Goal: Task Accomplishment & Management: Use online tool/utility

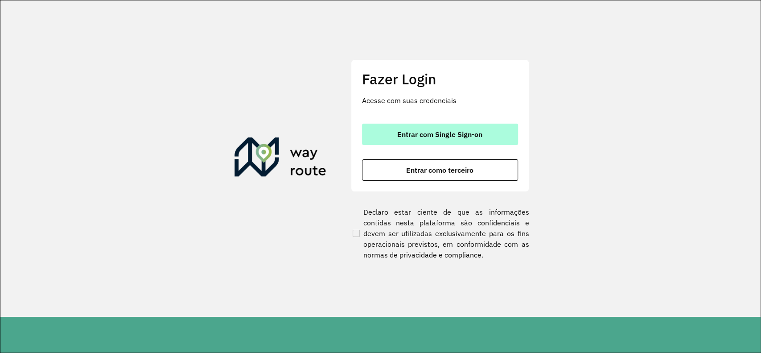
click at [424, 136] on span "Entrar com Single Sign-on" at bounding box center [439, 134] width 85 height 7
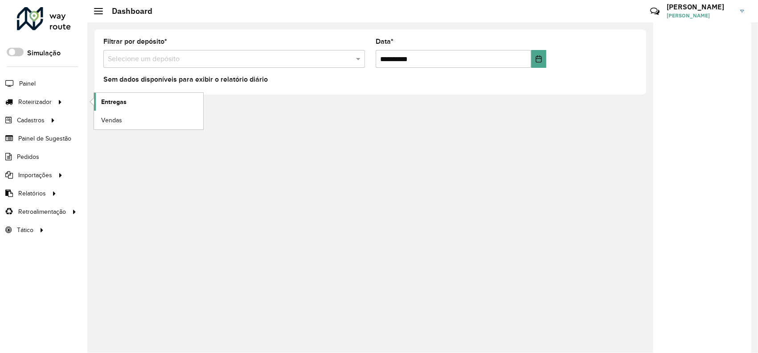
click at [147, 100] on link "Entregas" at bounding box center [148, 102] width 109 height 18
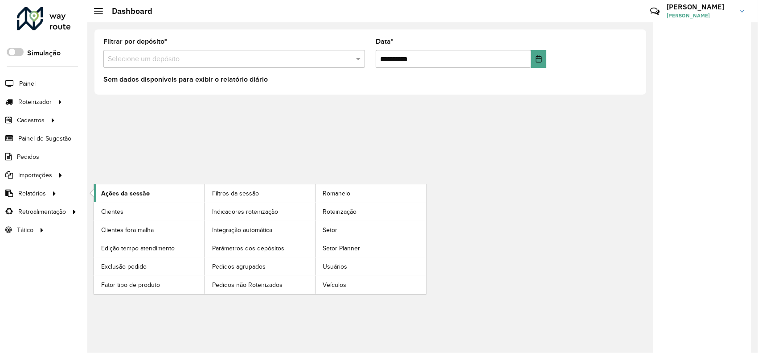
click at [135, 194] on span "Ações da sessão" at bounding box center [125, 193] width 49 height 9
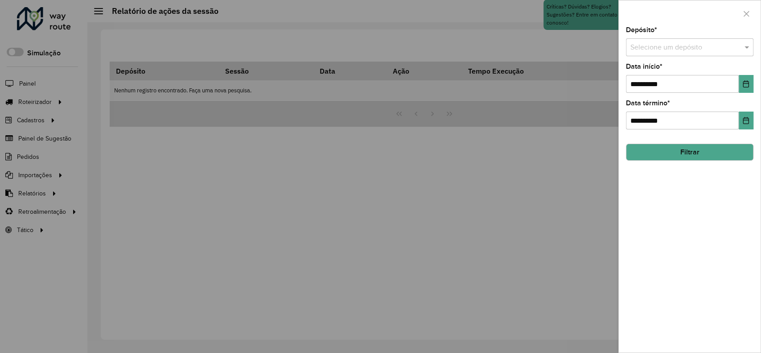
click at [696, 48] on input "text" at bounding box center [680, 47] width 101 height 11
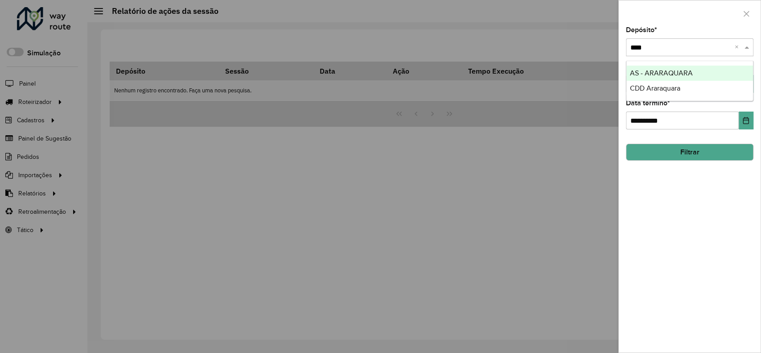
type input "*****"
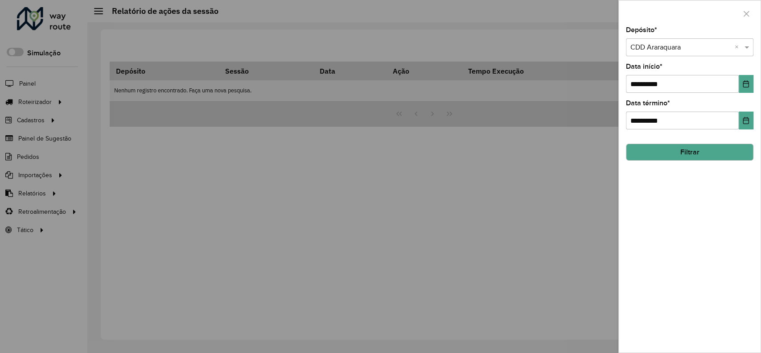
click at [722, 147] on button "Filtrar" at bounding box center [689, 152] width 127 height 17
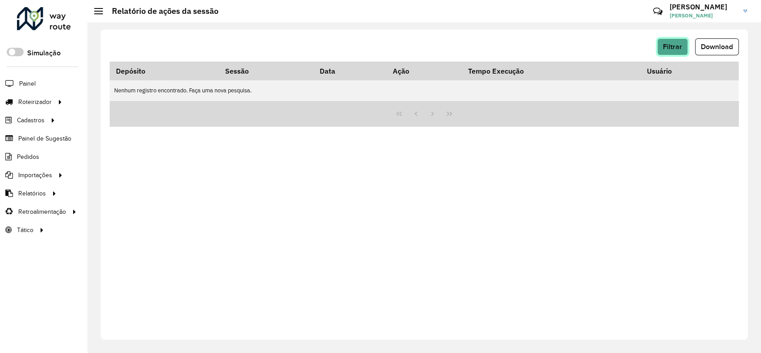
click at [665, 44] on span "Filtrar" at bounding box center [672, 47] width 19 height 8
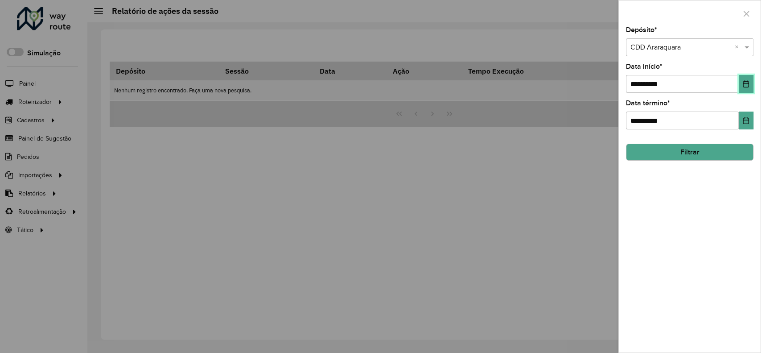
click at [745, 84] on icon "Choose Date" at bounding box center [745, 83] width 7 height 7
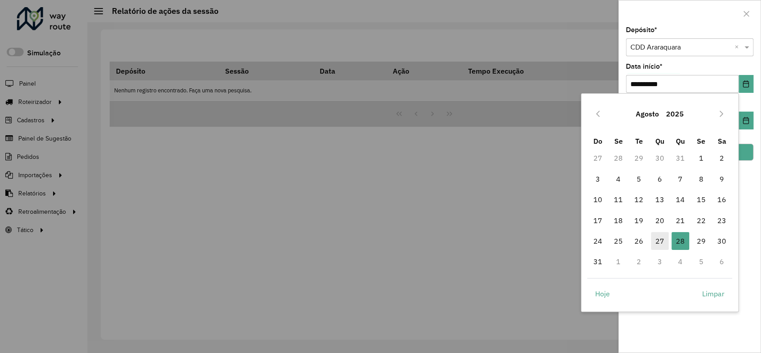
click at [660, 238] on span "27" at bounding box center [660, 241] width 18 height 18
type input "**********"
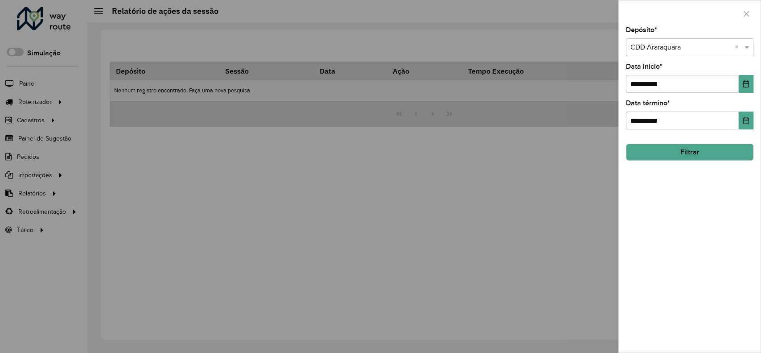
click at [726, 150] on button "Filtrar" at bounding box center [689, 152] width 127 height 17
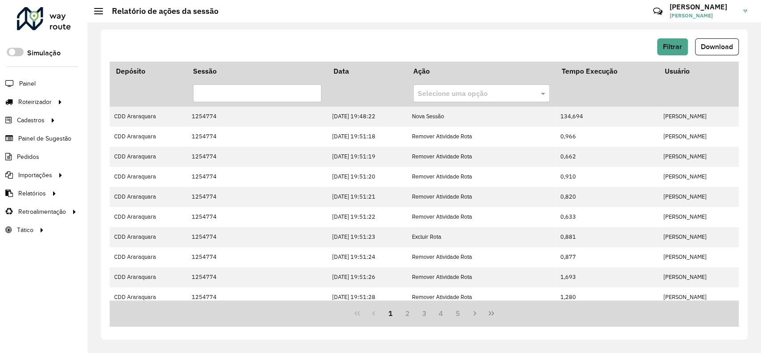
scroll to position [207, 0]
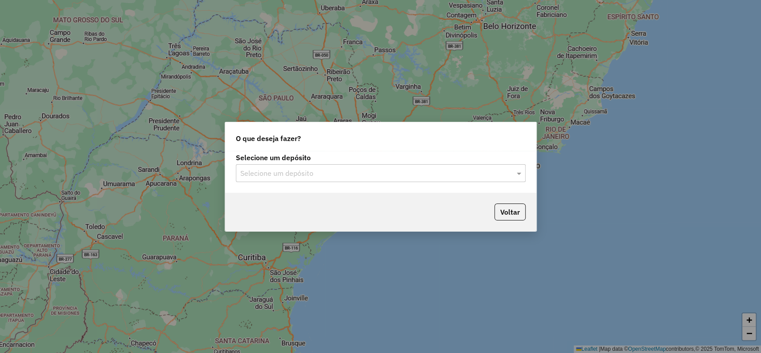
click at [295, 167] on div "Selecione um depósito" at bounding box center [381, 173] width 290 height 18
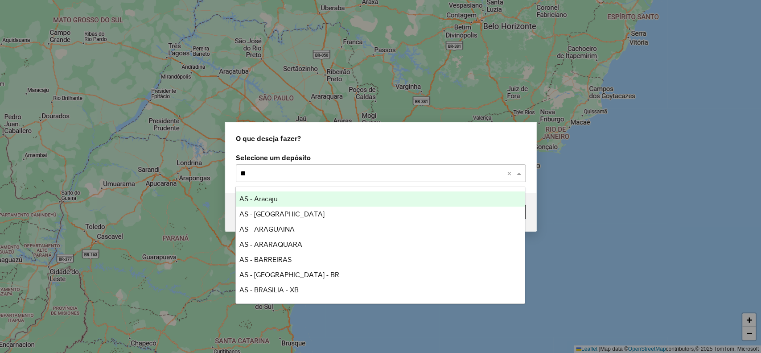
type input "*"
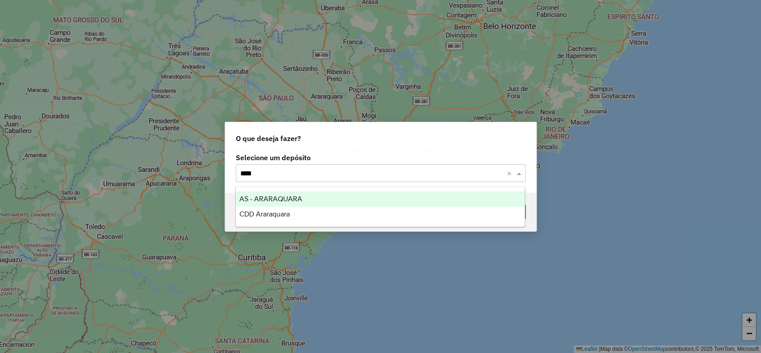
type input "*****"
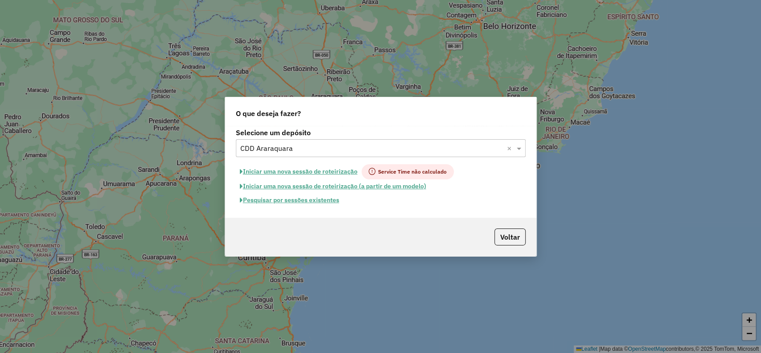
click at [309, 198] on button "Pesquisar por sessões existentes" at bounding box center [289, 200] width 107 height 14
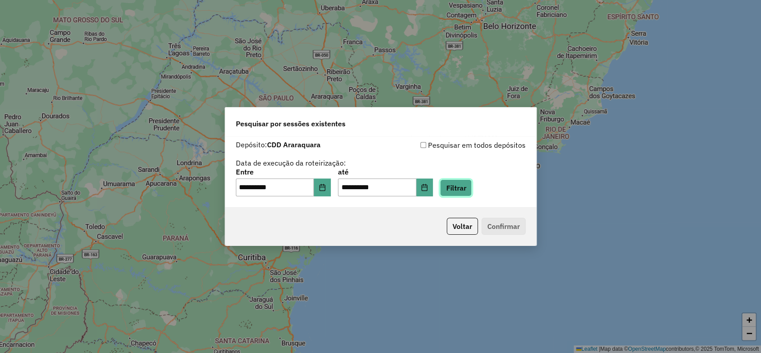
click at [464, 183] on button "Filtrar" at bounding box center [456, 187] width 32 height 17
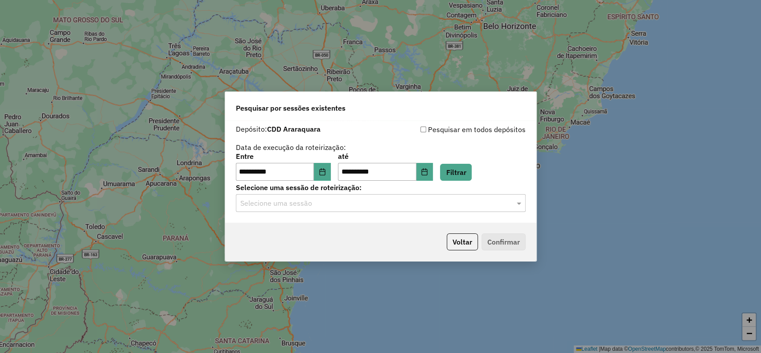
click at [331, 210] on div "Selecione uma sessão" at bounding box center [381, 203] width 290 height 18
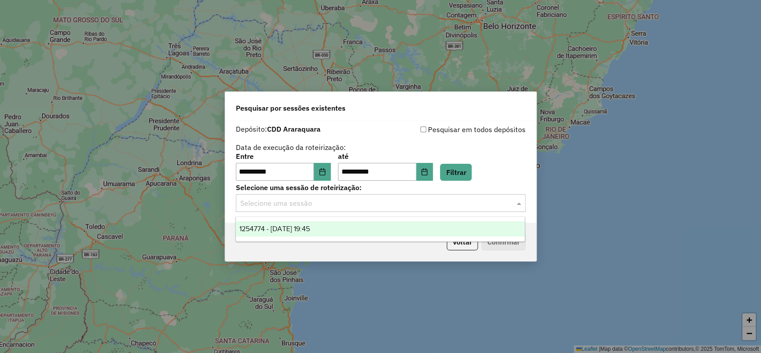
click at [331, 224] on div "1254774 - 28/08/2025 19:45" at bounding box center [380, 228] width 289 height 15
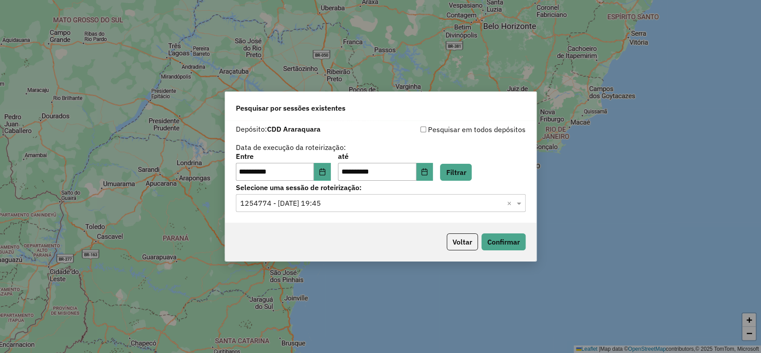
click at [535, 246] on div "Voltar Confirmar" at bounding box center [380, 241] width 311 height 38
click at [520, 244] on button "Confirmar" at bounding box center [503, 241] width 44 height 17
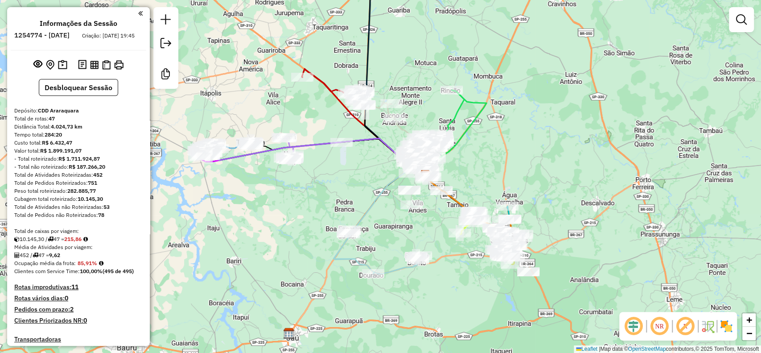
drag, startPoint x: 216, startPoint y: 223, endPoint x: 260, endPoint y: 222, distance: 44.6
click at [260, 222] on div "Janela de atendimento Grade de atendimento Capacidade Transportadoras Veículos …" at bounding box center [380, 176] width 761 height 353
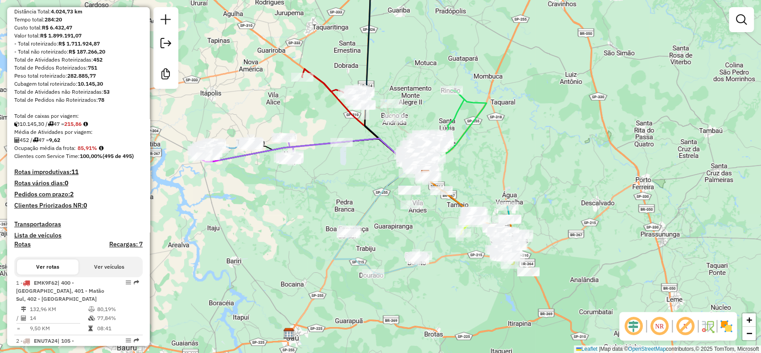
scroll to position [178, 0]
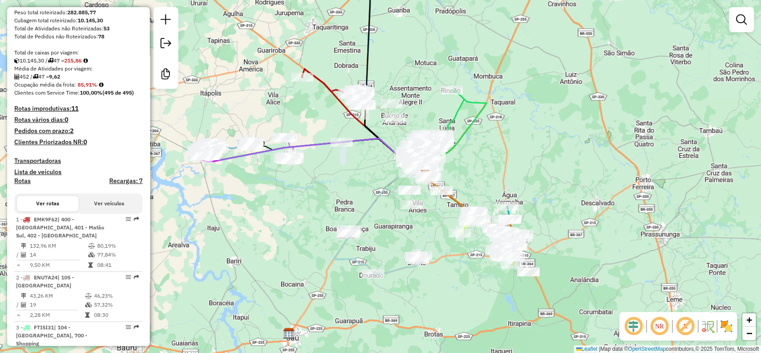
click at [61, 112] on h4 "Rotas improdutivas: 11" at bounding box center [78, 109] width 128 height 8
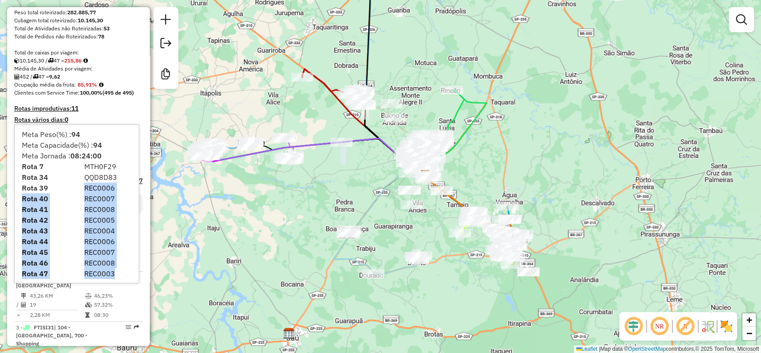
drag, startPoint x: 86, startPoint y: 187, endPoint x: 127, endPoint y: 273, distance: 95.3
click at [127, 273] on div "Meta Peso(%) : 94 Meta Capacidade(%) : 94 Meta Jornada : 08:24:00 Rota 7 MTH0F2…" at bounding box center [77, 204] width 124 height 158
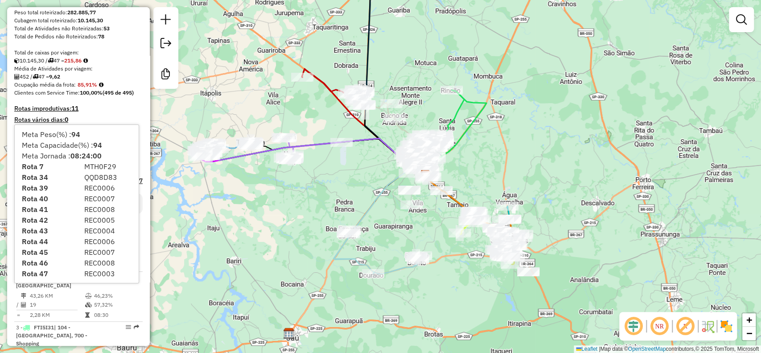
click at [112, 73] on div "Média de Atividades por viagem:" at bounding box center [78, 69] width 128 height 8
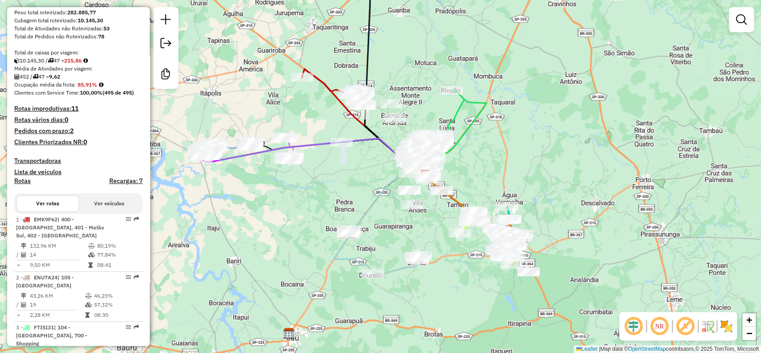
scroll to position [0, 0]
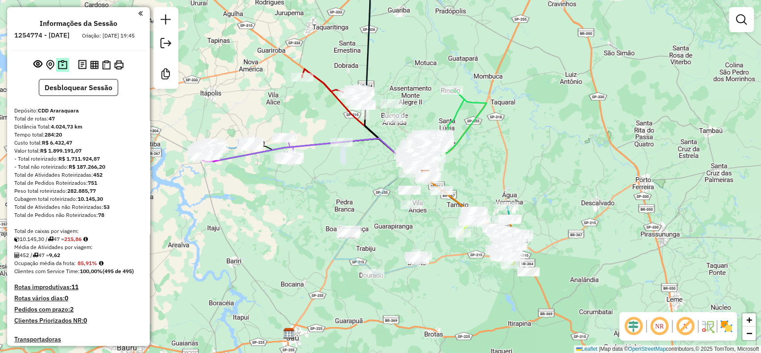
click at [61, 70] on img at bounding box center [62, 65] width 9 height 10
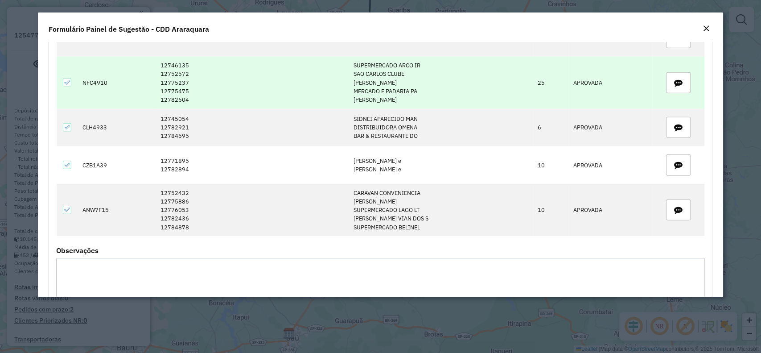
scroll to position [1651, 0]
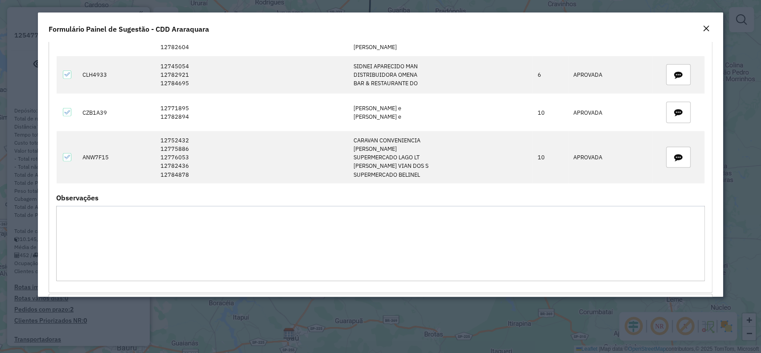
click at [708, 30] on em "Close" at bounding box center [705, 28] width 7 height 7
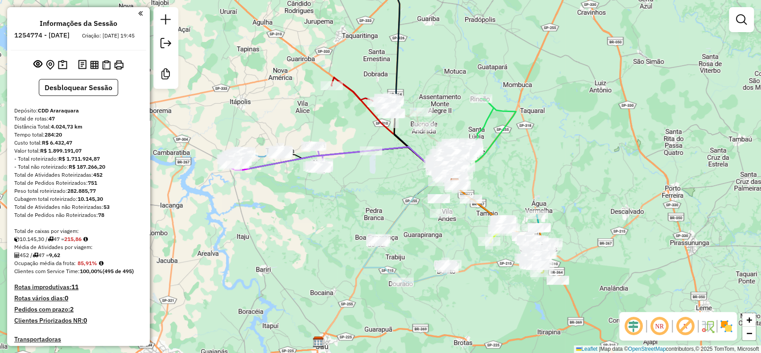
drag, startPoint x: 258, startPoint y: 225, endPoint x: 319, endPoint y: 234, distance: 61.3
click at [319, 234] on div "Janela de atendimento Grade de atendimento Capacidade Transportadoras Veículos …" at bounding box center [380, 176] width 761 height 353
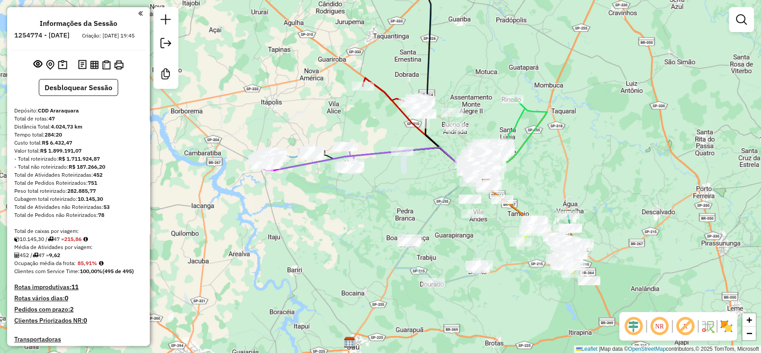
drag, startPoint x: 634, startPoint y: 322, endPoint x: 670, endPoint y: 330, distance: 37.0
click at [635, 322] on em at bounding box center [633, 325] width 21 height 21
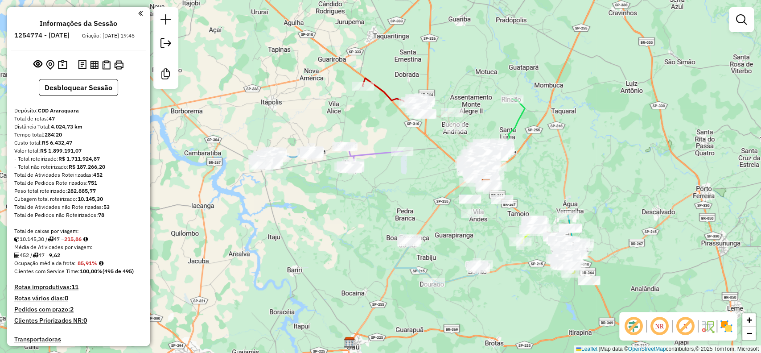
click at [681, 328] on em at bounding box center [684, 325] width 21 height 21
click at [729, 322] on img at bounding box center [726, 326] width 14 height 14
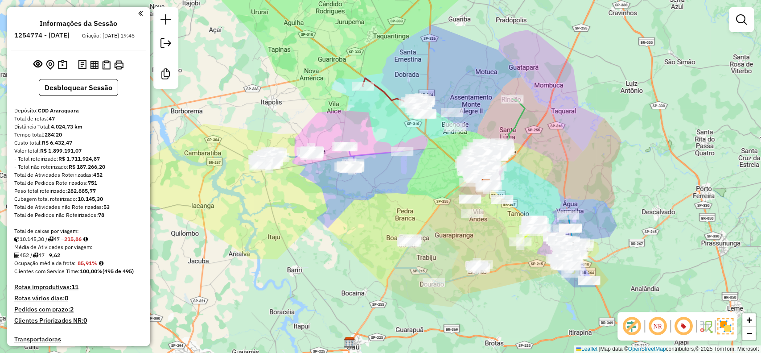
click at [70, 291] on h4 "Rotas improdutivas: 11" at bounding box center [78, 287] width 128 height 8
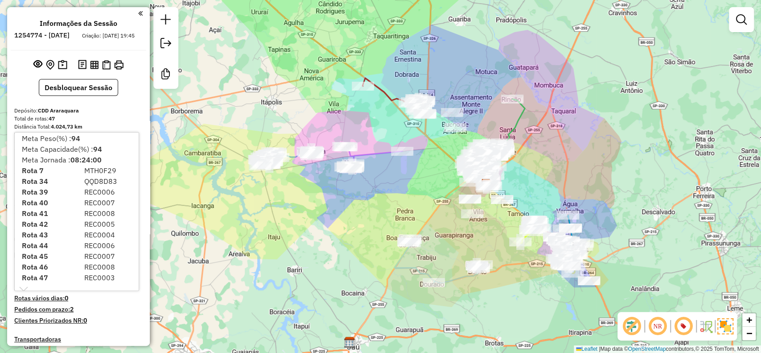
scroll to position [8, 0]
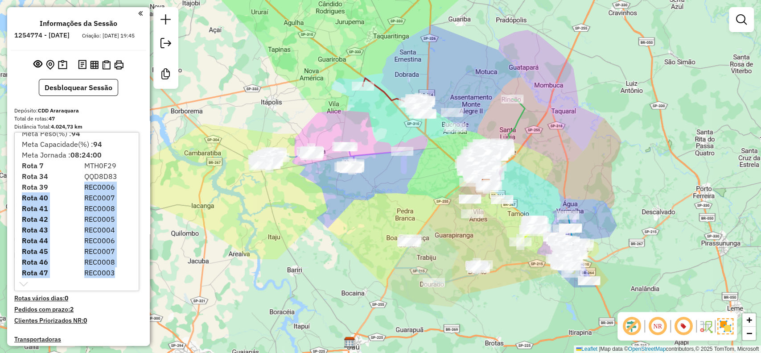
drag, startPoint x: 86, startPoint y: 189, endPoint x: 118, endPoint y: 283, distance: 99.4
click at [117, 283] on div "Meta Peso(%) : 94 Meta Capacidade(%) : 94 Meta Jornada : 08:24:00 Rota 7 MTH0F2…" at bounding box center [76, 211] width 125 height 159
click at [112, 201] on span "REC0007" at bounding box center [99, 197] width 31 height 9
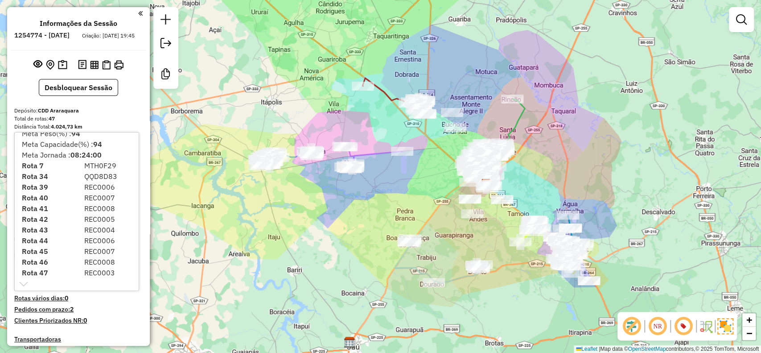
click at [139, 107] on div "Informações da Sessão 1254774 - [DATE] Criação: [DATE] 19:45 Desbloquear Sessão…" at bounding box center [78, 176] width 143 height 338
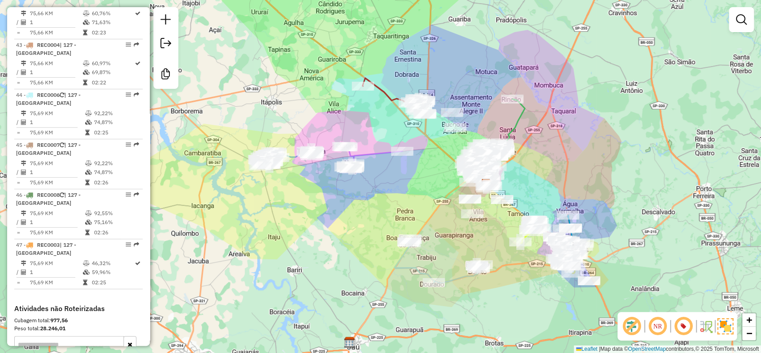
scroll to position [2536, 0]
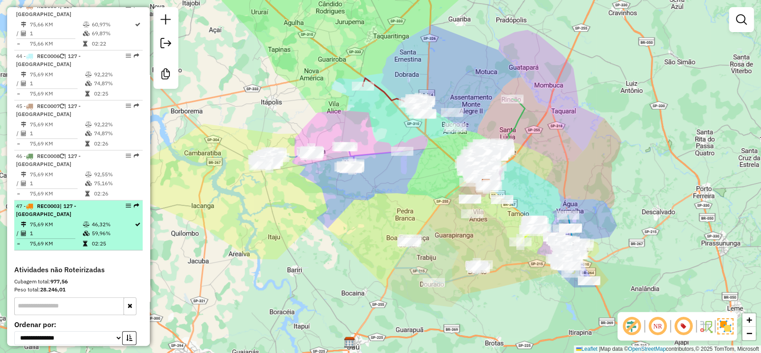
click at [58, 239] on td "75,69 KM" at bounding box center [55, 243] width 53 height 9
select select "**********"
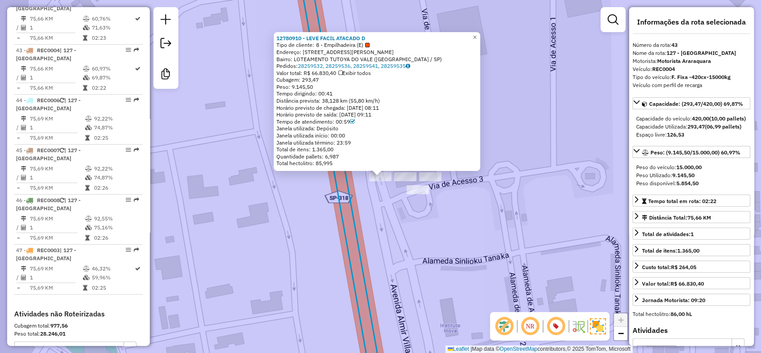
scroll to position [2446, 0]
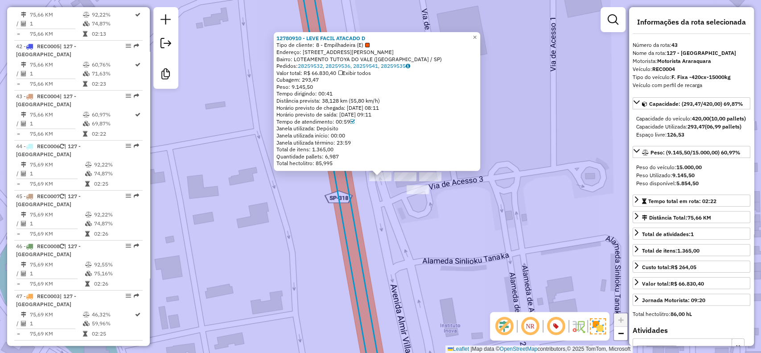
click at [298, 216] on div "12780910 - LEVE FACIL ATACADO D Tipo de cliente: 8 - Empilhadeira (E) Endereço:…" at bounding box center [380, 176] width 761 height 353
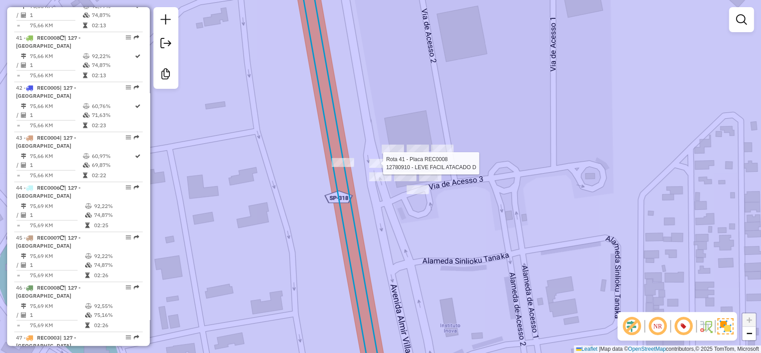
select select "**********"
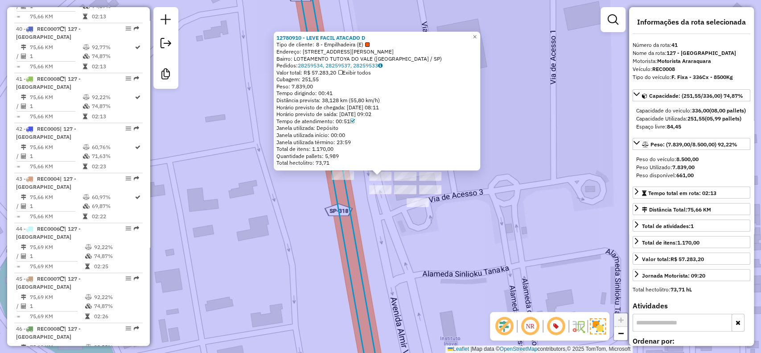
scroll to position [2354, 0]
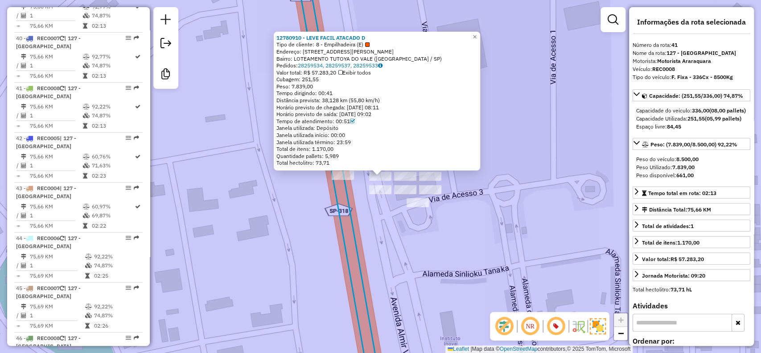
click at [384, 229] on div "Rota 42 - Placa REC0005 12780910 - LEVE FACIL ATACADO D 12780910 - LEVE FACIL A…" at bounding box center [380, 176] width 761 height 353
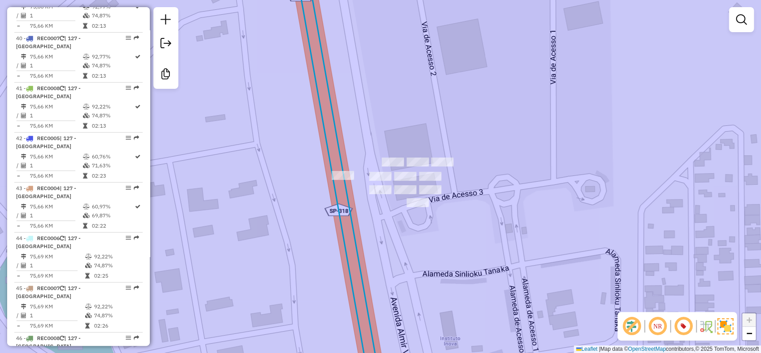
select select "**********"
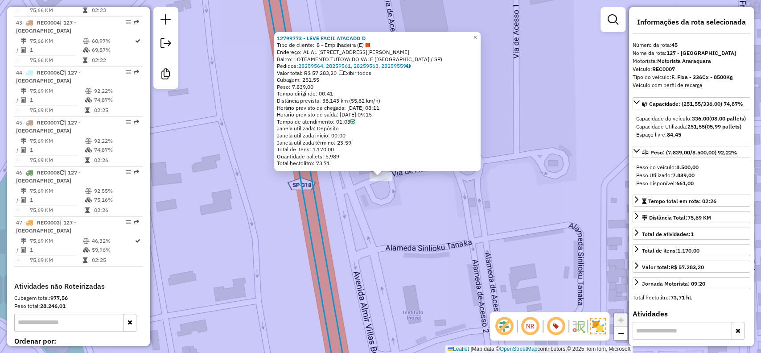
scroll to position [2536, 0]
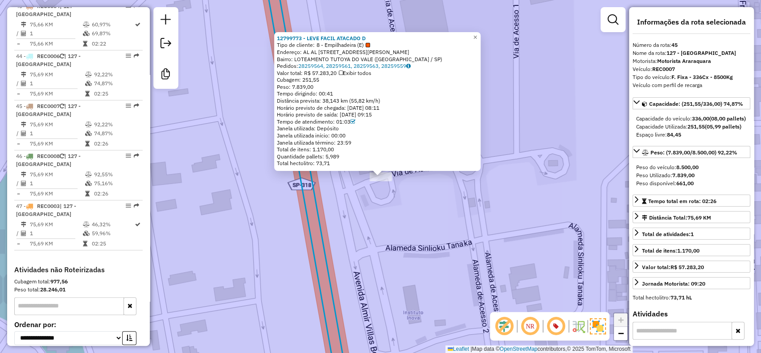
click at [481, 217] on div "12799773 - LEVE FACIL ATACADO D Tipo de cliente: 8 - Empilhadeira (E) Endereço:…" at bounding box center [380, 176] width 761 height 353
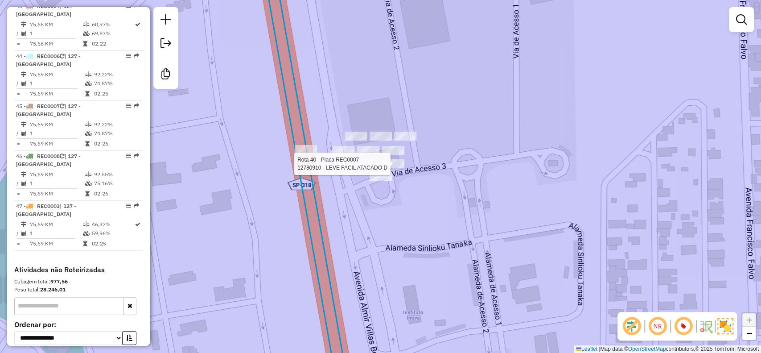
select select "**********"
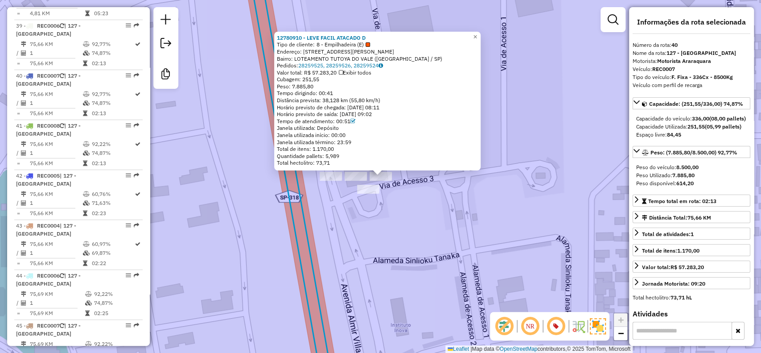
scroll to position [2305, 0]
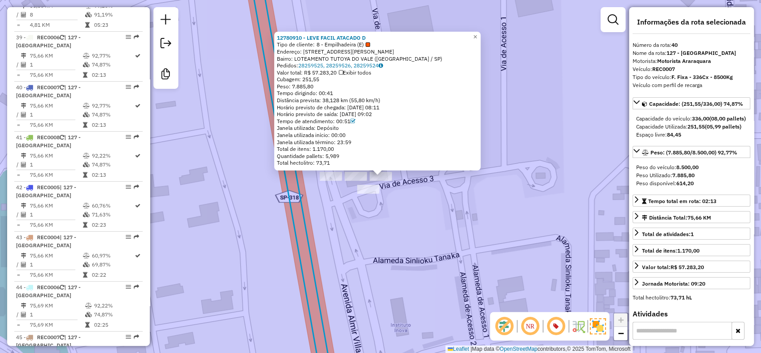
click at [419, 197] on div "12780910 - LEVE FACIL ATACADO D Tipo de cliente: 8 - Empilhadeira (E) Endereço:…" at bounding box center [380, 176] width 761 height 353
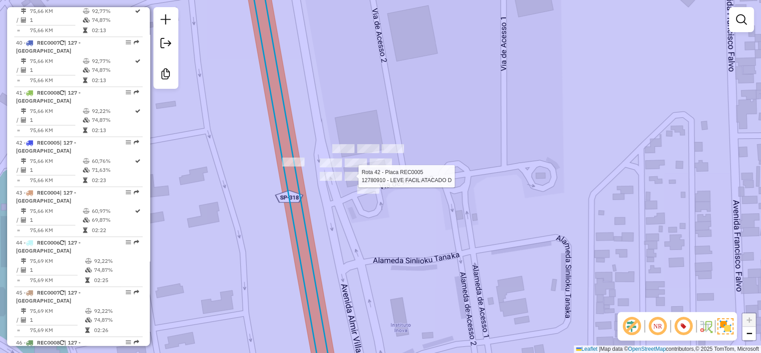
select select "**********"
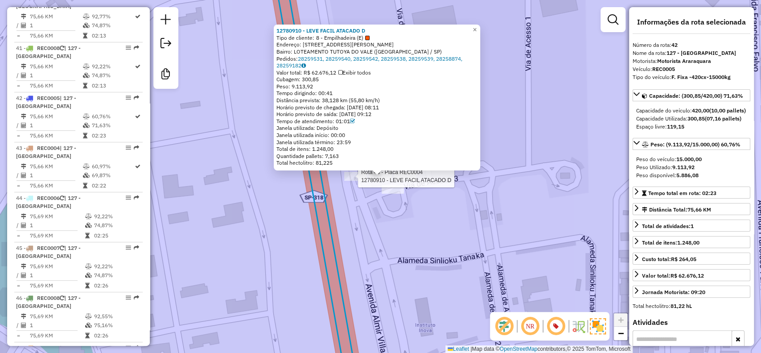
scroll to position [2404, 0]
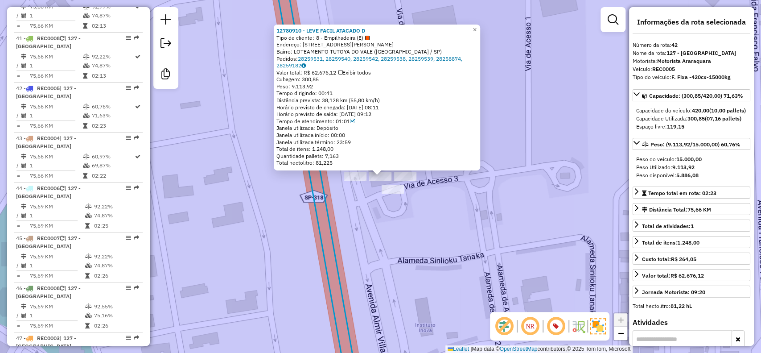
click at [348, 207] on div "12780910 - LEVE FACIL ATACADO D Tipo de cliente: 8 - Empilhadeira (E) Endereço:…" at bounding box center [380, 176] width 761 height 353
click at [374, 204] on div "12780910 - LEVE FACIL ATACADO D Tipo de cliente: 8 - Empilhadeira (E) Endereço:…" at bounding box center [380, 176] width 761 height 353
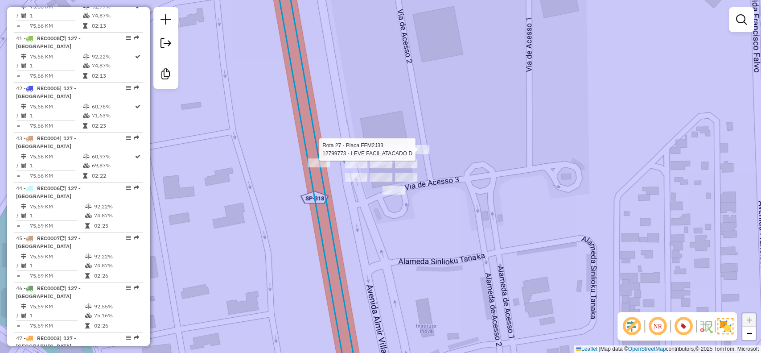
select select "**********"
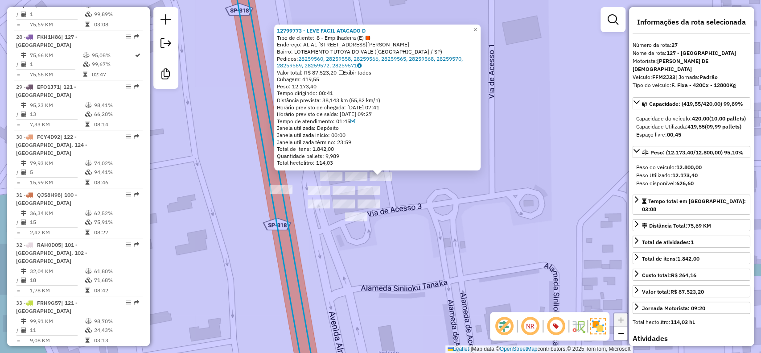
scroll to position [1689, 0]
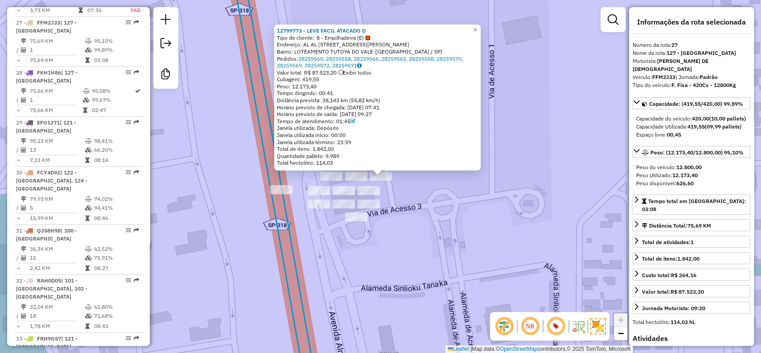
click at [419, 201] on div "12799773 - LEVE FACIL ATACADO D Tipo de cliente: 8 - Empilhadeira (E) Endereço:…" at bounding box center [380, 176] width 761 height 353
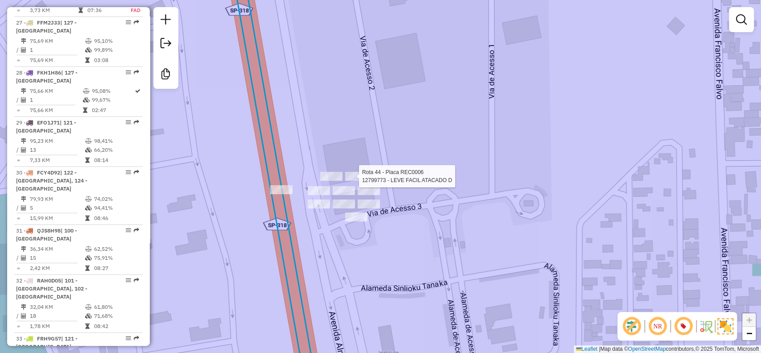
select select "**********"
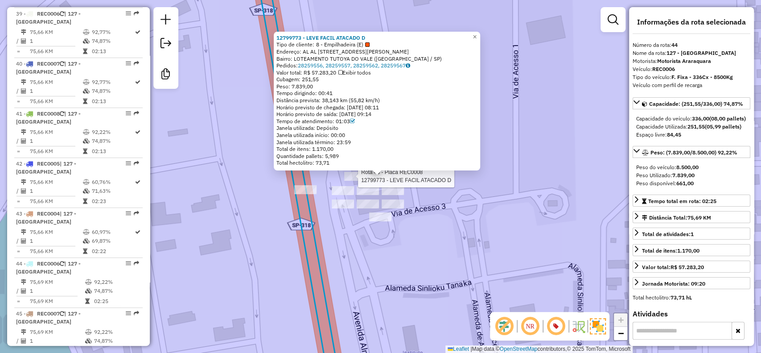
scroll to position [2488, 0]
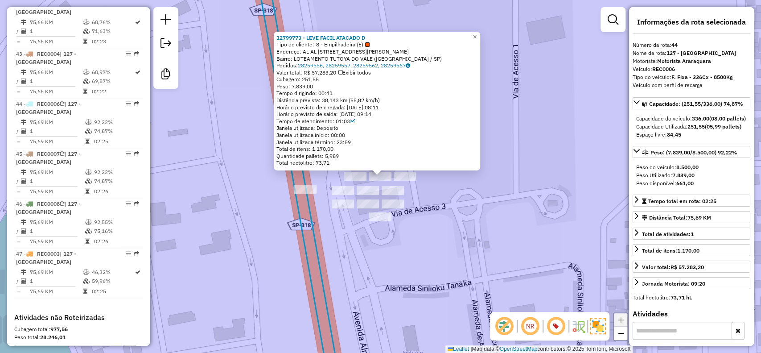
click at [504, 210] on div "Rota 46 - Placa REC0008 12799773 - LEVE FACIL ATACADO D Rota 44 - Placa REC0006…" at bounding box center [380, 176] width 761 height 353
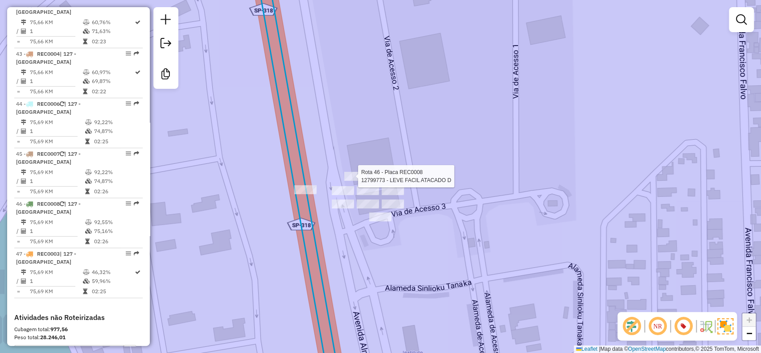
select select "**********"
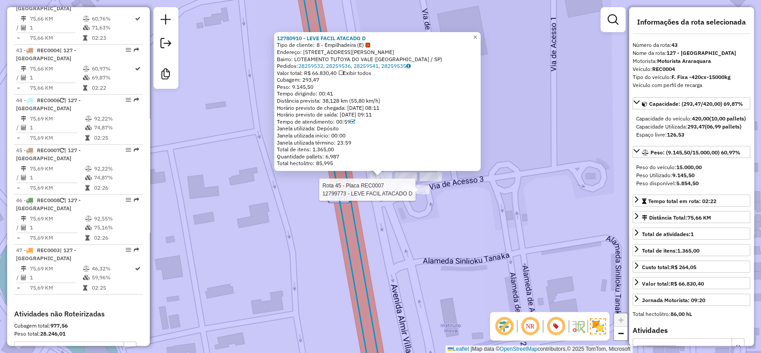
scroll to position [2446, 0]
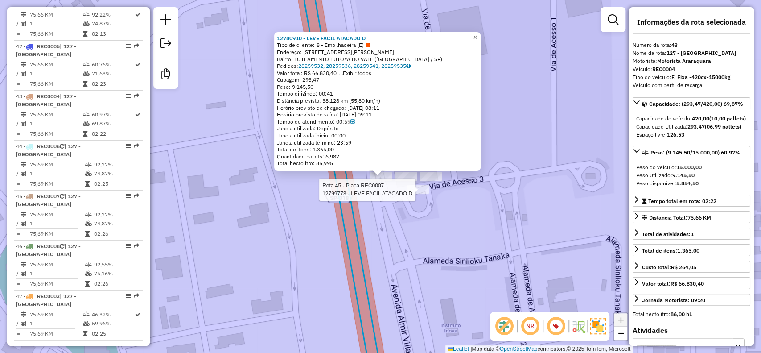
click at [423, 194] on div at bounding box center [418, 189] width 22 height 9
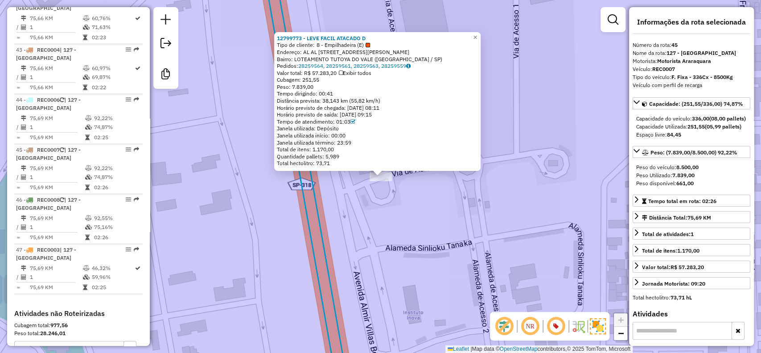
scroll to position [2536, 0]
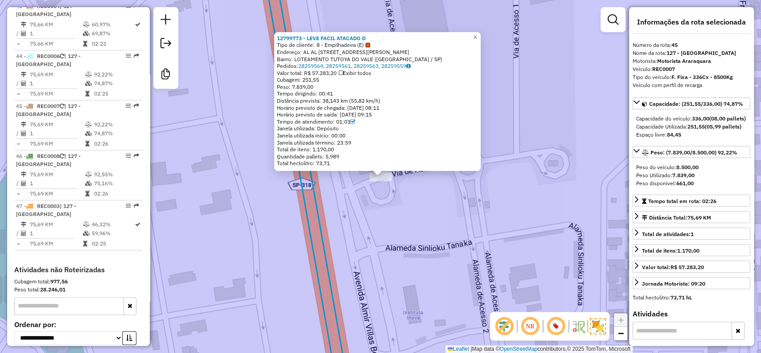
click at [462, 223] on div "12799773 - LEVE FACIL ATACADO D Tipo de cliente: 8 - Empilhadeira (E) Endereço:…" at bounding box center [380, 176] width 761 height 353
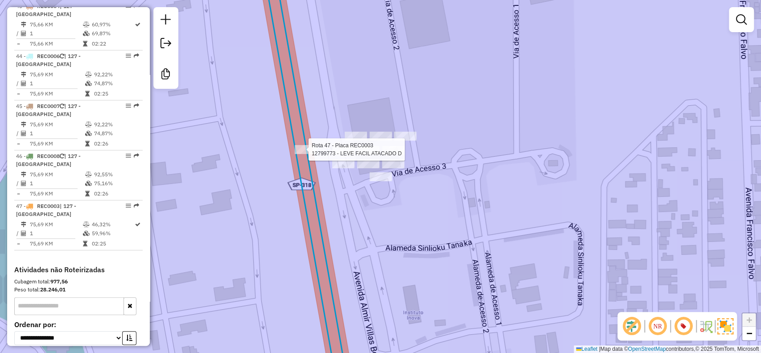
click at [313, 154] on div at bounding box center [306, 149] width 22 height 9
select select "**********"
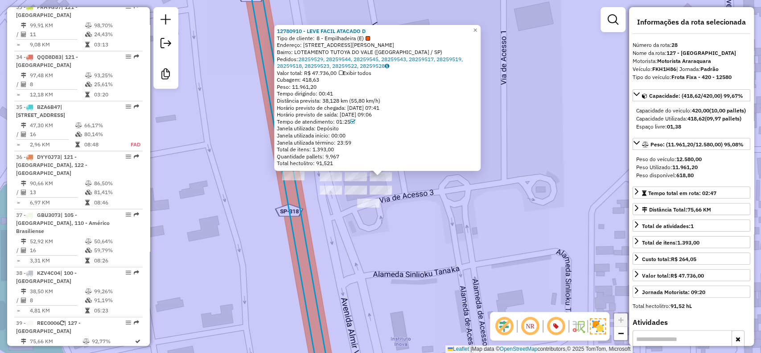
scroll to position [1730, 0]
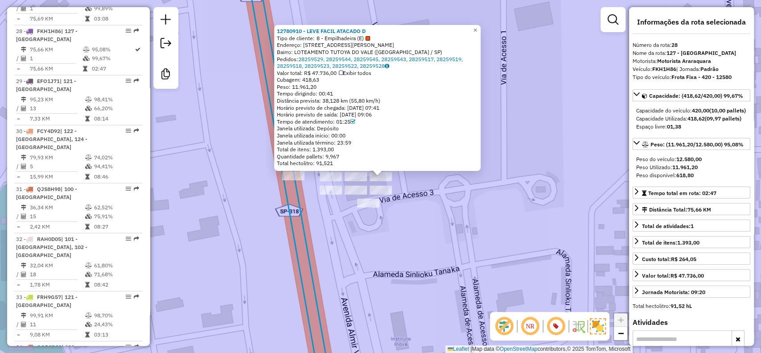
click at [414, 209] on div "12780910 - LEVE FACIL ATACADO D Tipo de cliente: 8 - Empilhadeira (E) Endereço:…" at bounding box center [380, 176] width 761 height 353
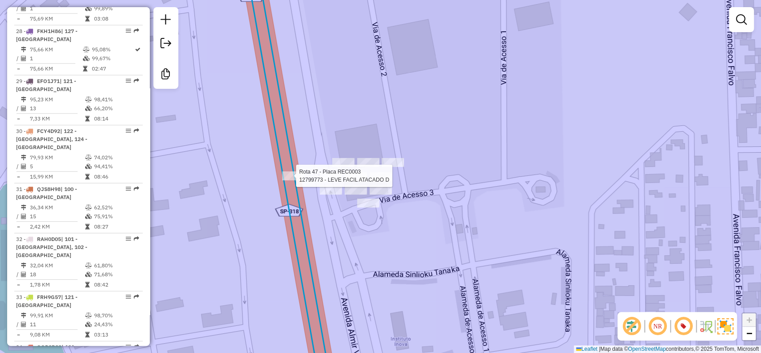
select select "**********"
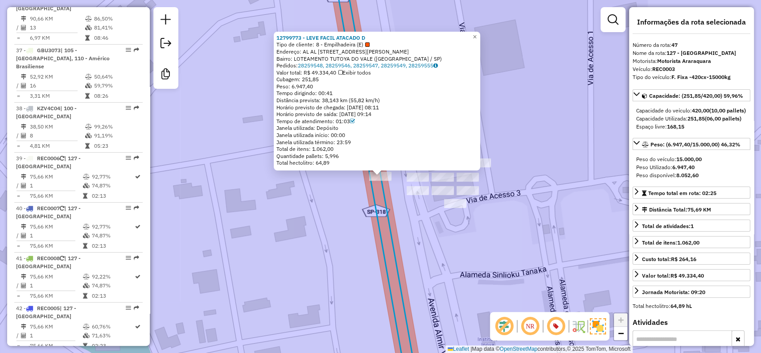
scroll to position [2536, 0]
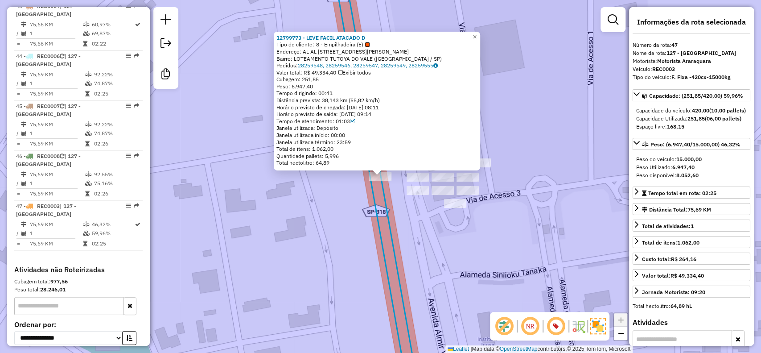
drag, startPoint x: 500, startPoint y: 224, endPoint x: 500, endPoint y: 213, distance: 10.3
click at [501, 224] on div "Rota 39 - Placa REC0006 12780910 - LEVE FACIL ATACADO D Rota 40 - Placa REC0007…" at bounding box center [380, 176] width 761 height 353
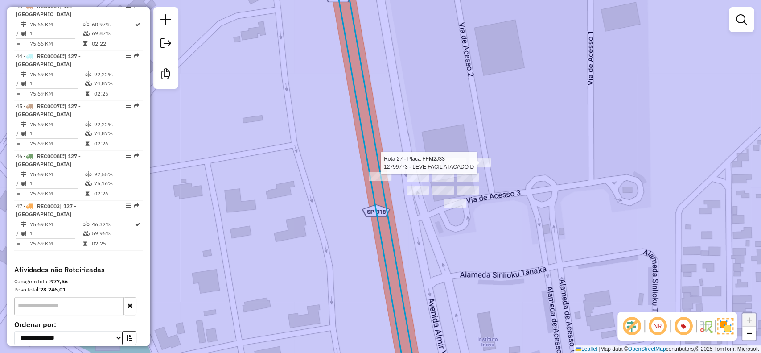
select select "**********"
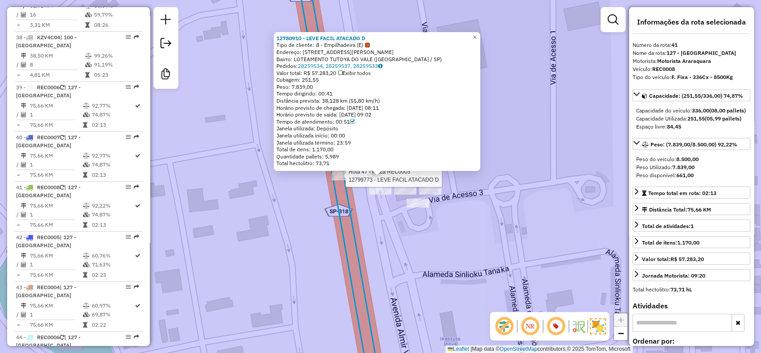
scroll to position [2354, 0]
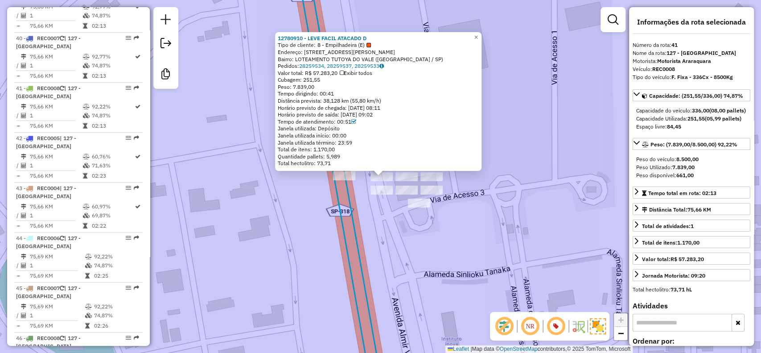
click at [393, 190] on div "Rota 43 - Placa REC0004 12780910 - LEVE FACIL ATACADO D 12780910 - LEVE FACIL A…" at bounding box center [380, 176] width 761 height 353
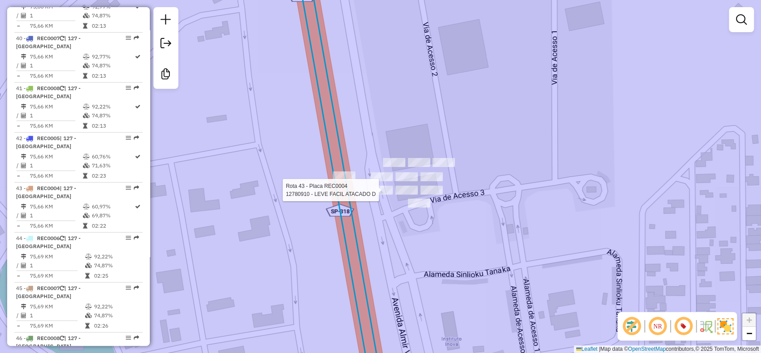
select select "**********"
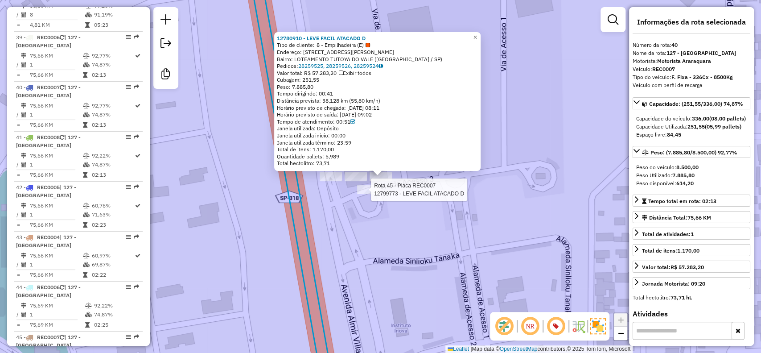
click at [370, 194] on div at bounding box center [368, 189] width 22 height 9
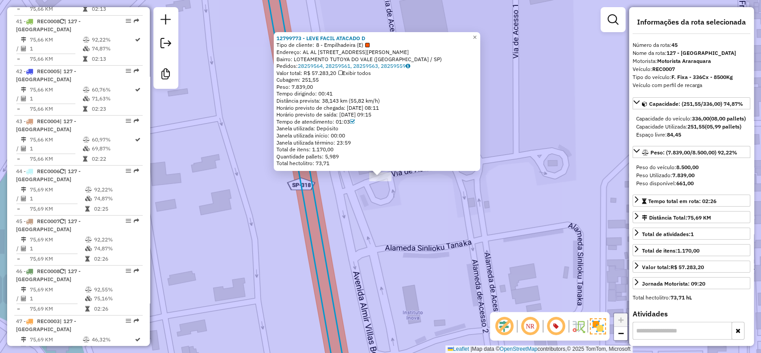
scroll to position [2536, 0]
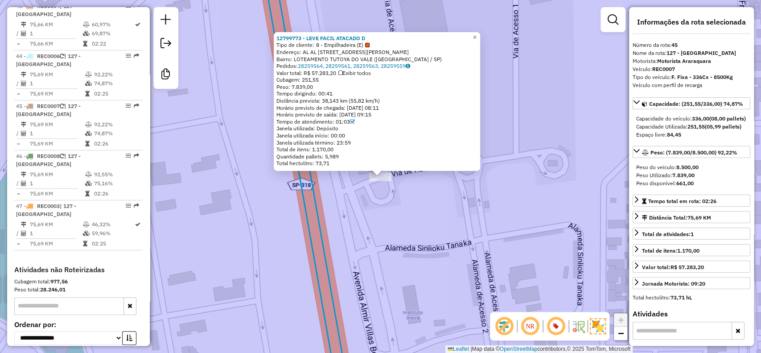
click at [340, 207] on div "12799773 - LEVE FACIL ATACADO D Tipo de cliente: 8 - Empilhadeira (E) Endereço:…" at bounding box center [380, 176] width 761 height 353
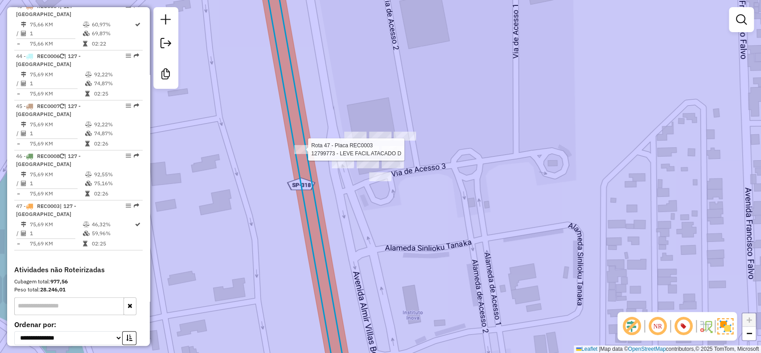
select select "**********"
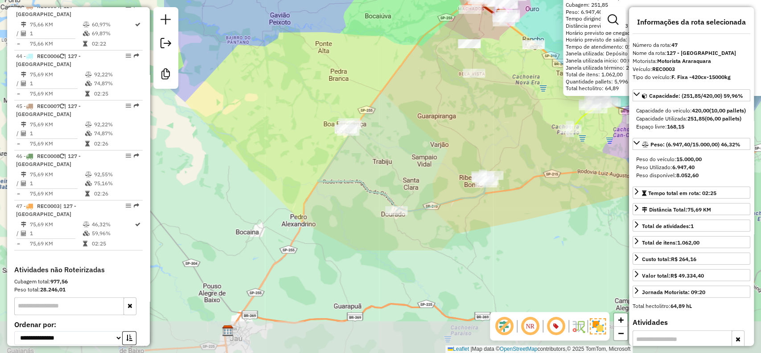
drag, startPoint x: 259, startPoint y: 275, endPoint x: 499, endPoint y: 137, distance: 276.5
click at [499, 137] on div "12799773 - LEVE FACIL ATACADO D Tipo de cliente: 8 - Empilhadeira (E) Endereço:…" at bounding box center [380, 176] width 761 height 353
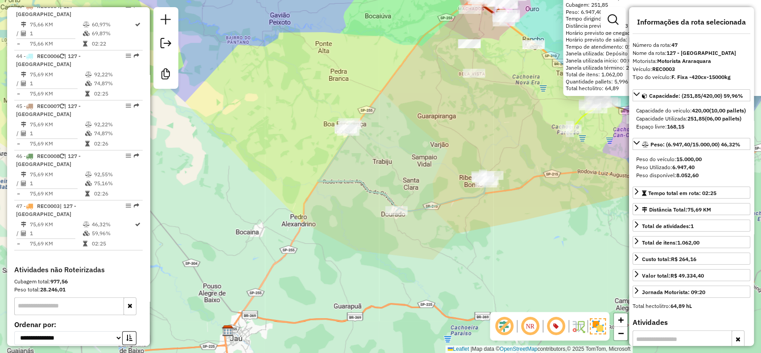
click at [447, 201] on icon at bounding box center [405, 167] width 174 height 88
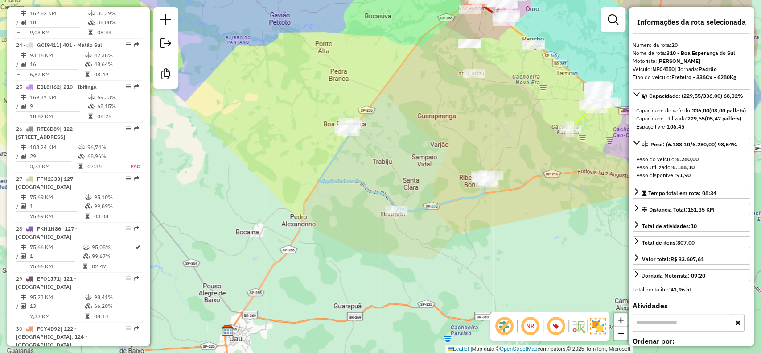
scroll to position [1355, 0]
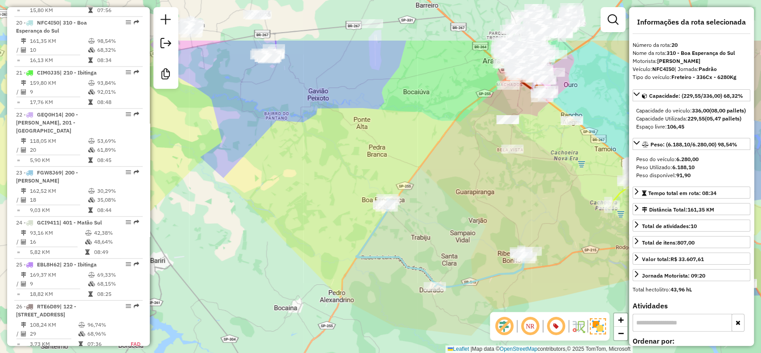
drag, startPoint x: 408, startPoint y: 132, endPoint x: 472, endPoint y: 265, distance: 147.5
click at [472, 265] on div "Janela de atendimento Grade de atendimento Capacidade Transportadoras Veículos …" at bounding box center [380, 176] width 761 height 353
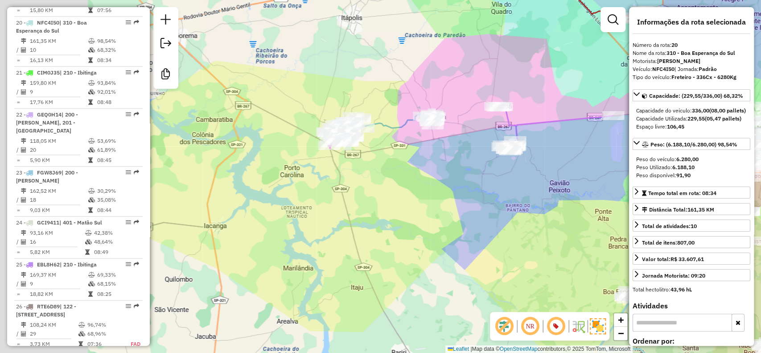
drag, startPoint x: 308, startPoint y: 244, endPoint x: 507, endPoint y: 250, distance: 198.9
click at [507, 250] on div "Janela de atendimento Grade de atendimento Capacidade Transportadoras Veículos …" at bounding box center [380, 176] width 761 height 353
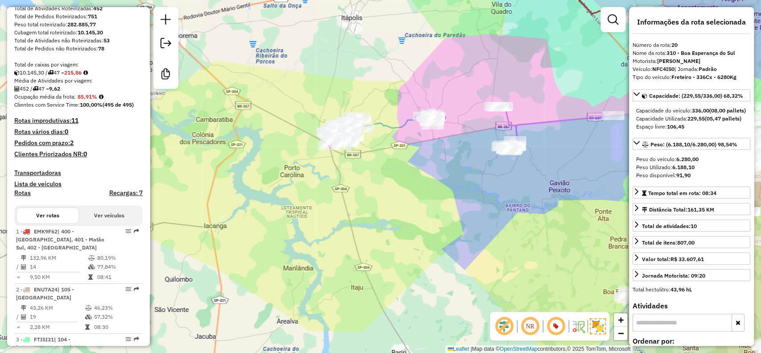
scroll to position [0, 0]
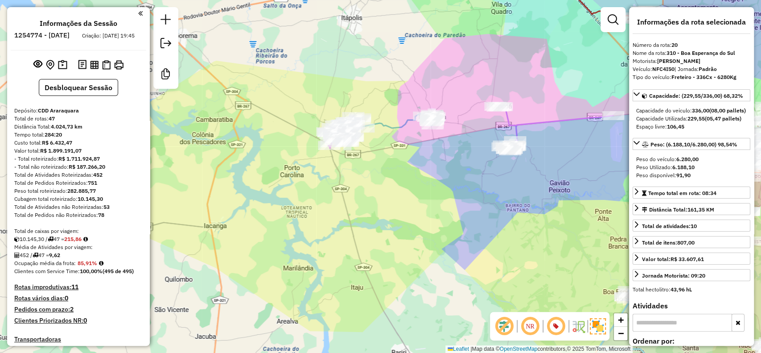
click at [94, 243] on div "10.145,30 / 47 = 215,86" at bounding box center [78, 239] width 128 height 8
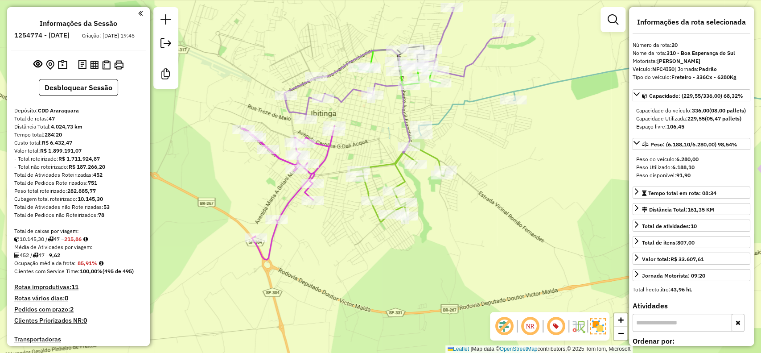
click at [332, 149] on icon at bounding box center [288, 193] width 93 height 134
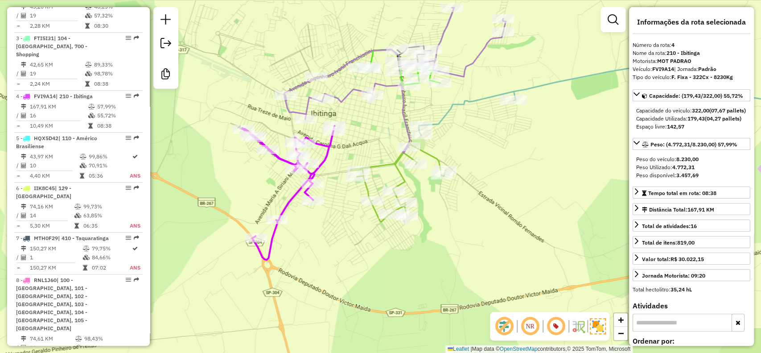
scroll to position [550, 0]
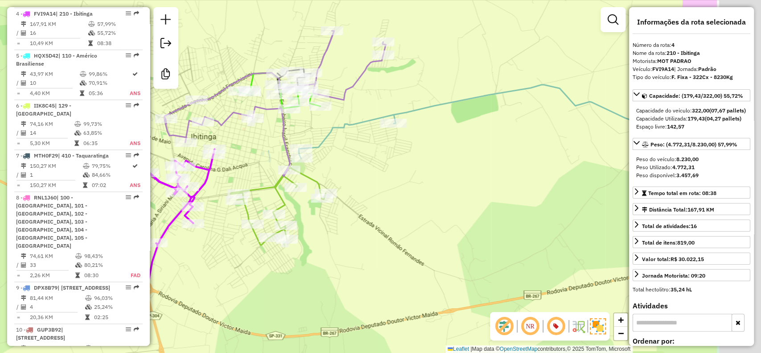
drag, startPoint x: 382, startPoint y: 131, endPoint x: 235, endPoint y: 159, distance: 149.8
click at [235, 159] on div "Janela de atendimento Grade de atendimento Capacidade Transportadoras Veículos …" at bounding box center [380, 176] width 761 height 353
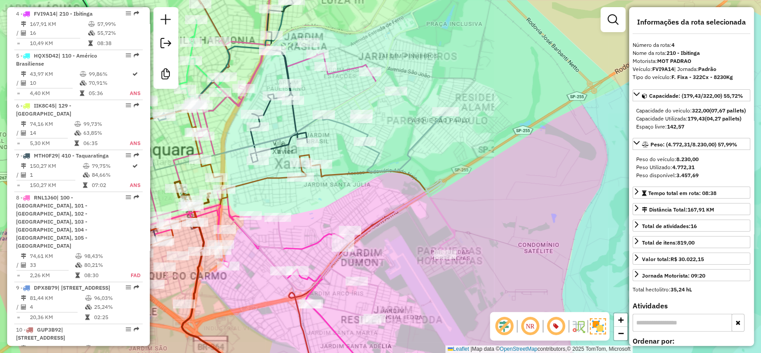
click at [343, 174] on icon at bounding box center [276, 248] width 330 height 279
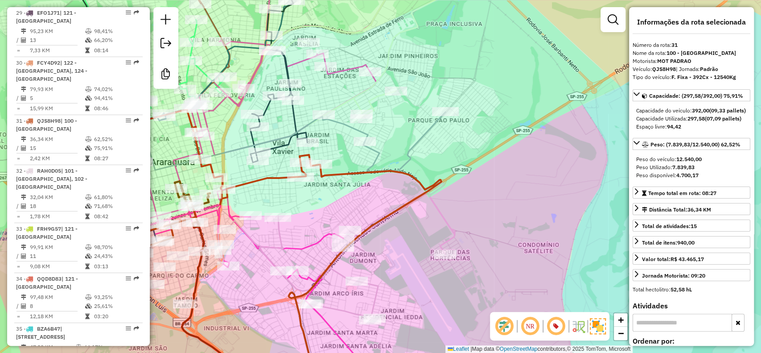
scroll to position [1864, 0]
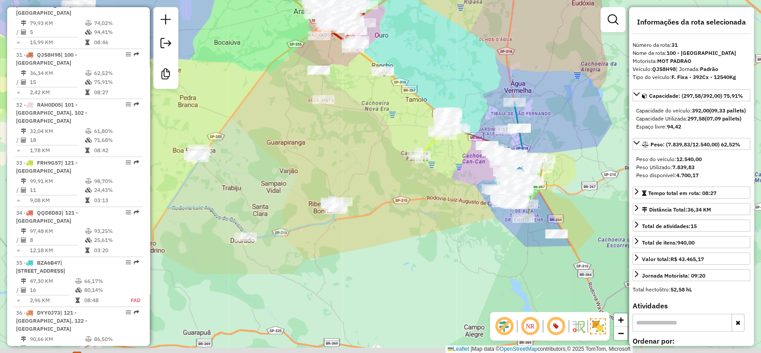
drag, startPoint x: 523, startPoint y: 144, endPoint x: 442, endPoint y: 37, distance: 134.2
click at [442, 37] on div "Janela de atendimento Grade de atendimento Capacidade Transportadoras Veículos …" at bounding box center [380, 176] width 761 height 353
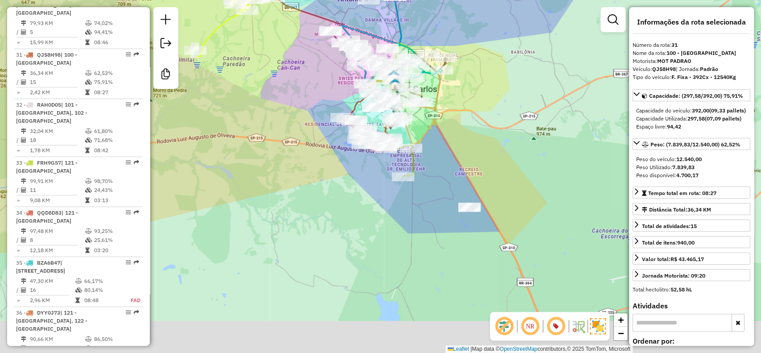
drag, startPoint x: 484, startPoint y: 232, endPoint x: 472, endPoint y: 147, distance: 85.9
click at [472, 147] on div "Janela de atendimento Grade de atendimento Capacidade Transportadoras Veículos …" at bounding box center [380, 176] width 761 height 353
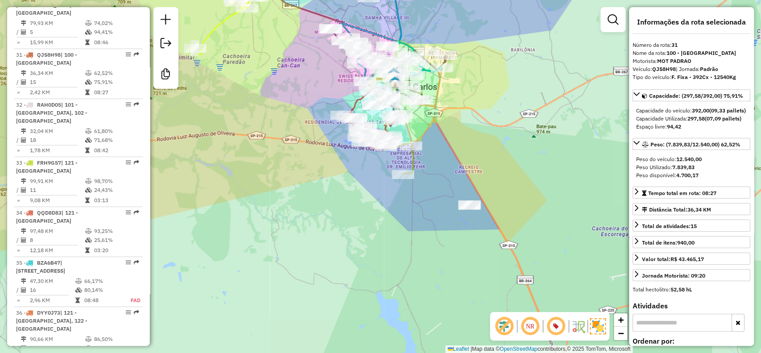
click at [406, 163] on div "Janela de atendimento Grade de atendimento Capacidade Transportadoras Veículos …" at bounding box center [380, 176] width 761 height 353
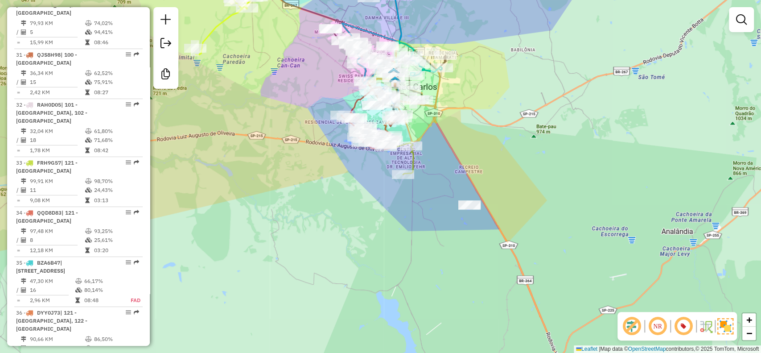
click at [410, 165] on icon at bounding box center [388, 151] width 49 height 46
select select "**********"
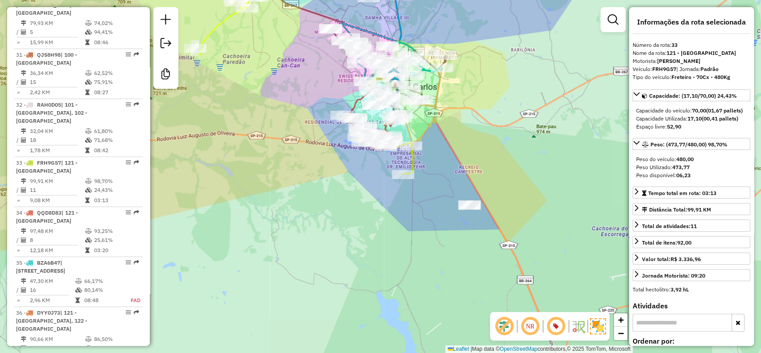
scroll to position [1964, 0]
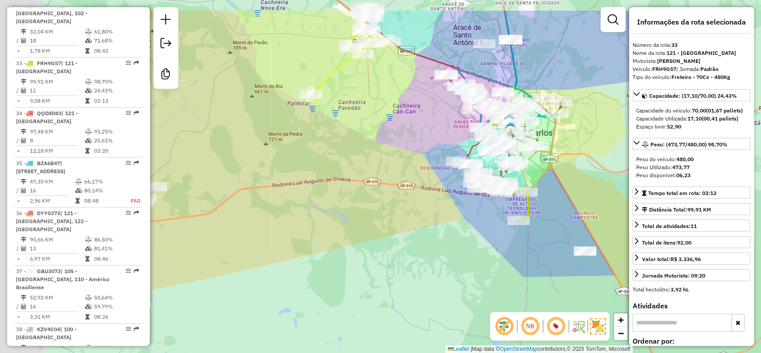
drag, startPoint x: 287, startPoint y: 194, endPoint x: 402, endPoint y: 240, distance: 124.2
click at [402, 240] on div "Janela de atendimento Grade de atendimento Capacidade Transportadoras Veículos …" at bounding box center [380, 176] width 761 height 353
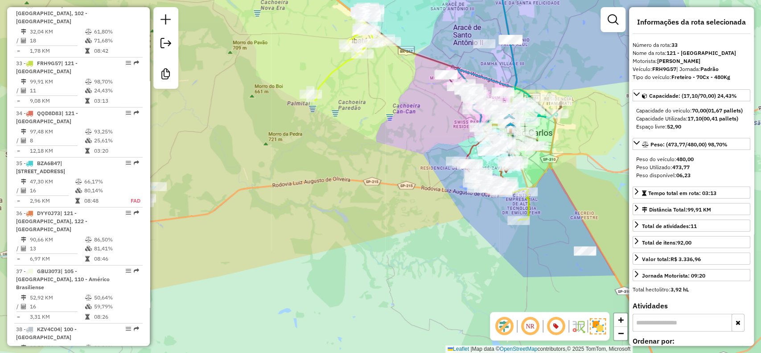
drag, startPoint x: 423, startPoint y: 219, endPoint x: 375, endPoint y: 282, distance: 78.6
click at [375, 282] on div "Janela de atendimento Grade de atendimento Capacidade Transportadoras Veículos …" at bounding box center [380, 176] width 761 height 353
